Goal: Information Seeking & Learning: Learn about a topic

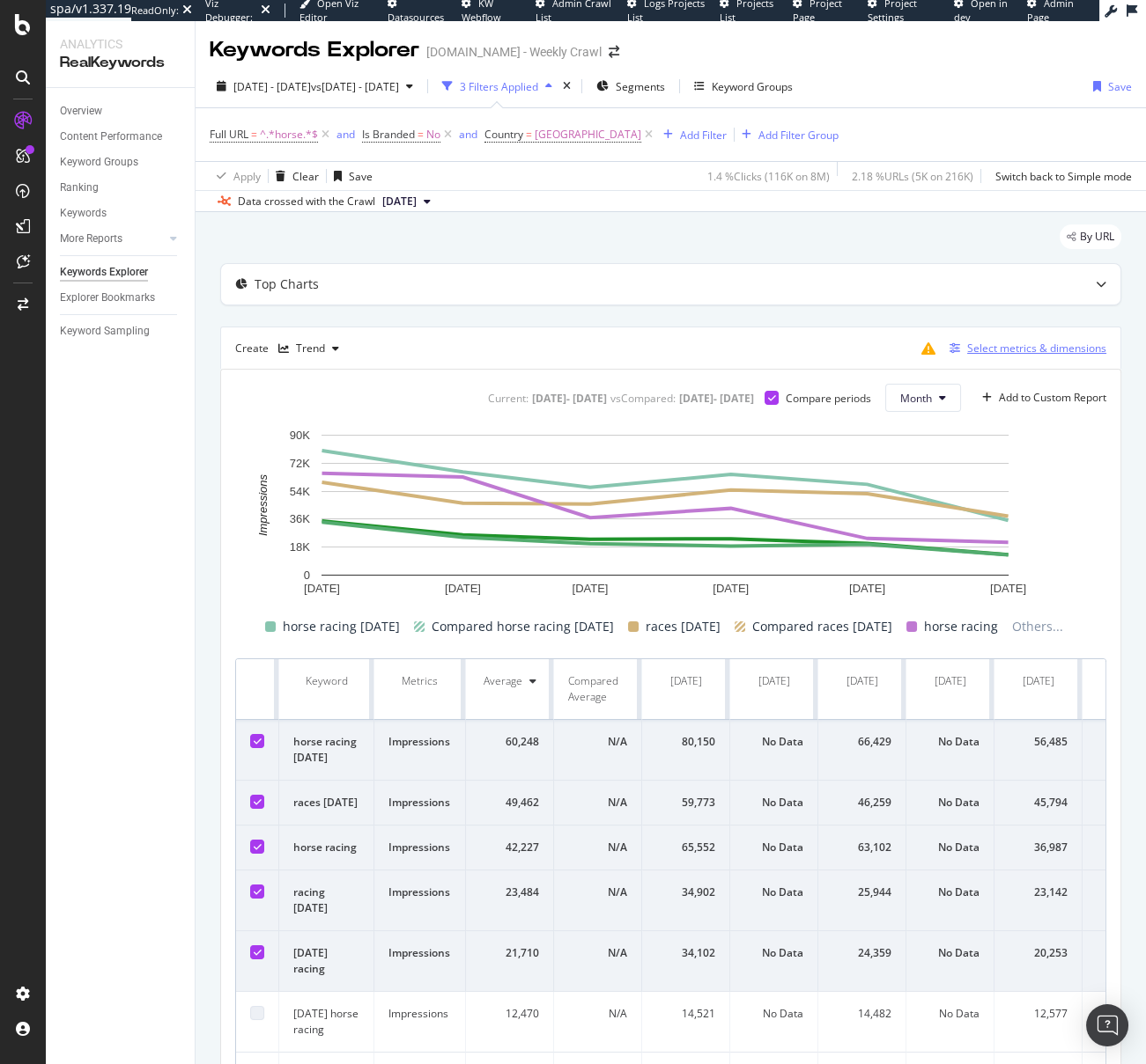
click at [1020, 344] on div "Select metrics & dimensions" at bounding box center [1036, 348] width 139 height 15
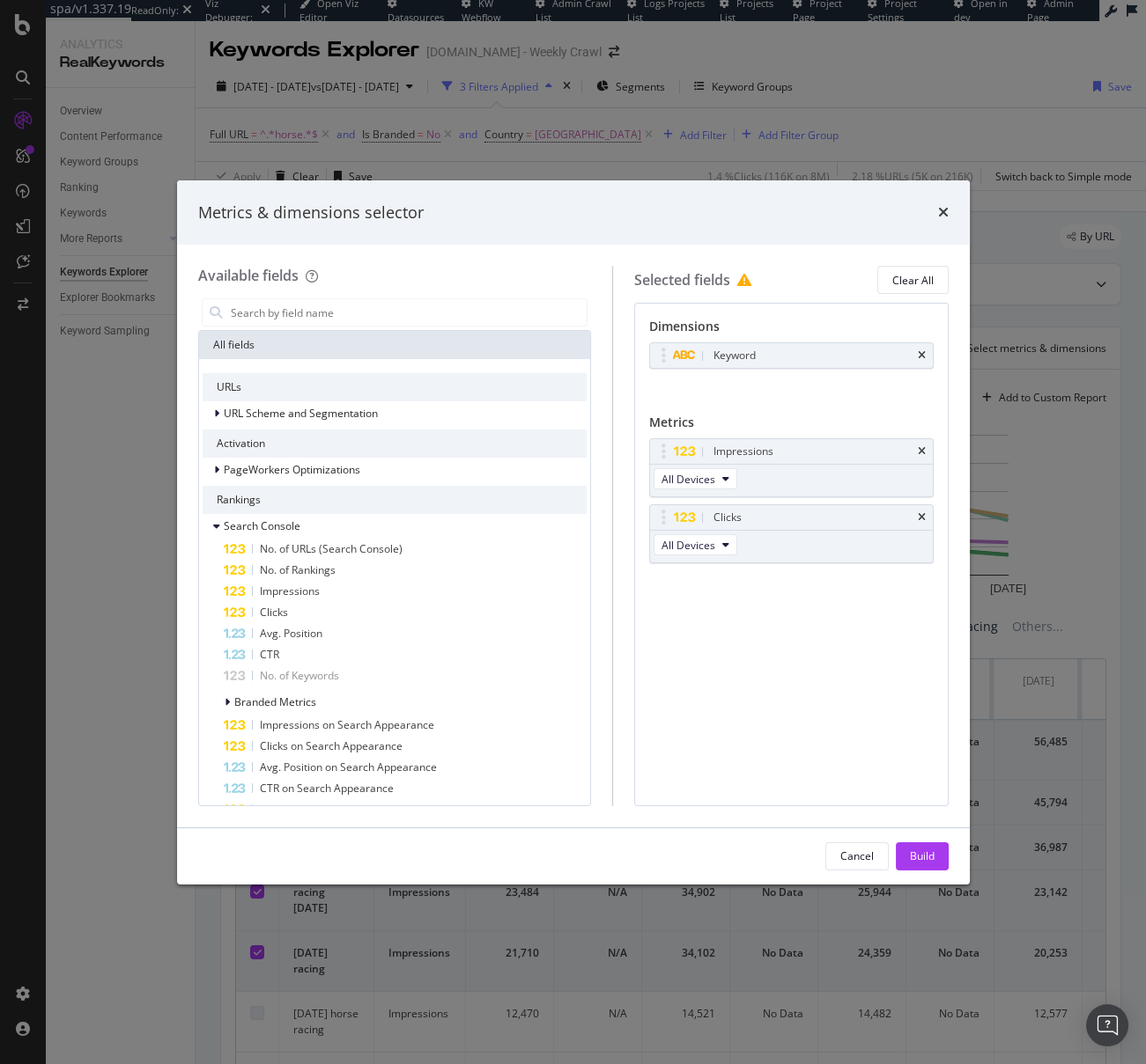
click at [940, 205] on icon "times" at bounding box center [942, 211] width 10 height 14
